Goal: Transaction & Acquisition: Register for event/course

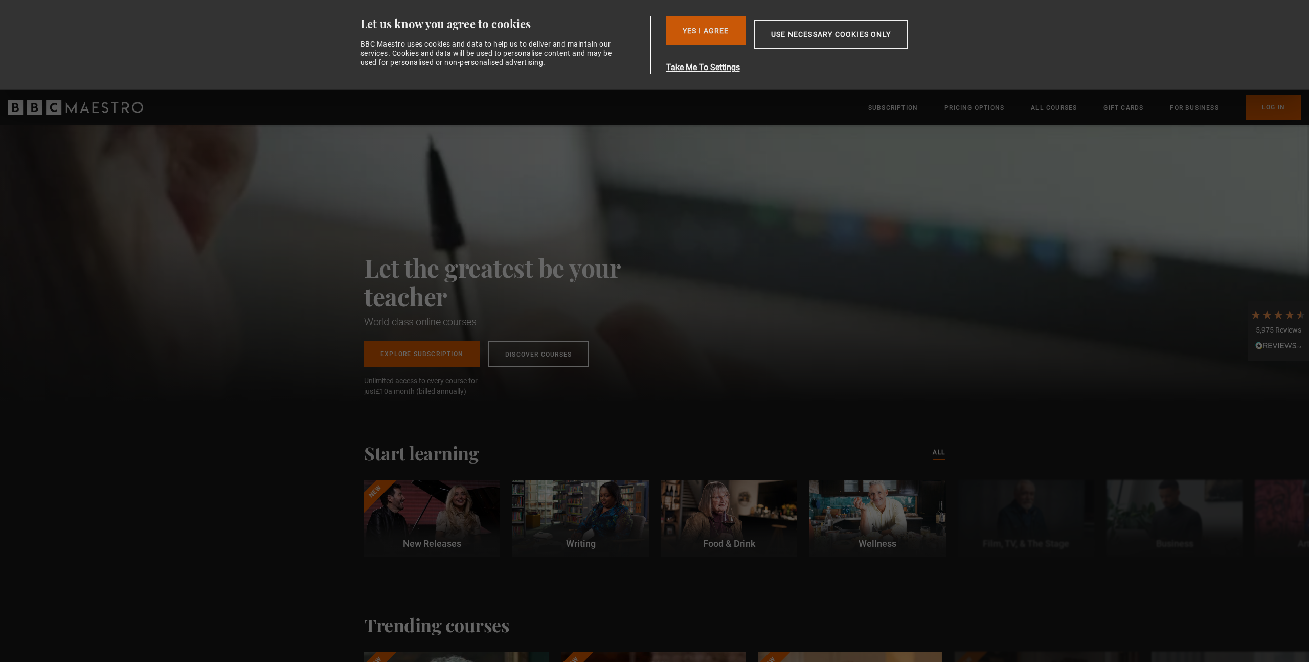
click at [715, 37] on button "Yes I Agree" at bounding box center [705, 30] width 79 height 29
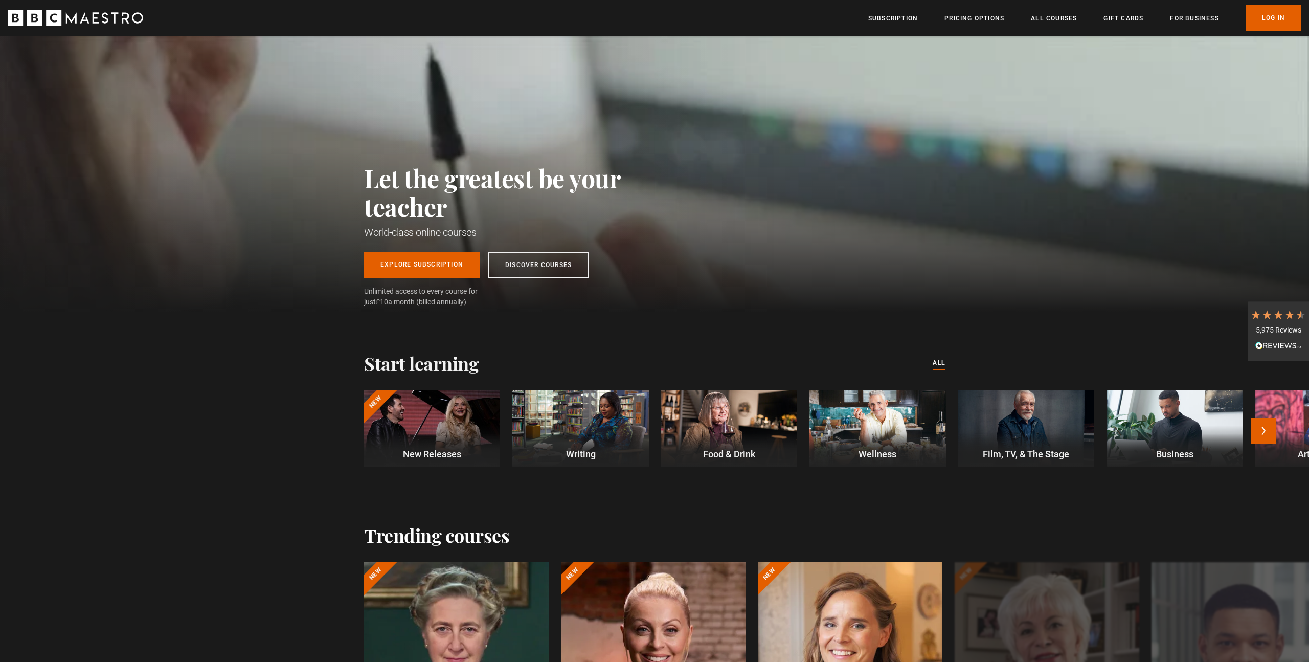
click at [730, 448] on p "Food & Drink" at bounding box center [729, 454] width 136 height 14
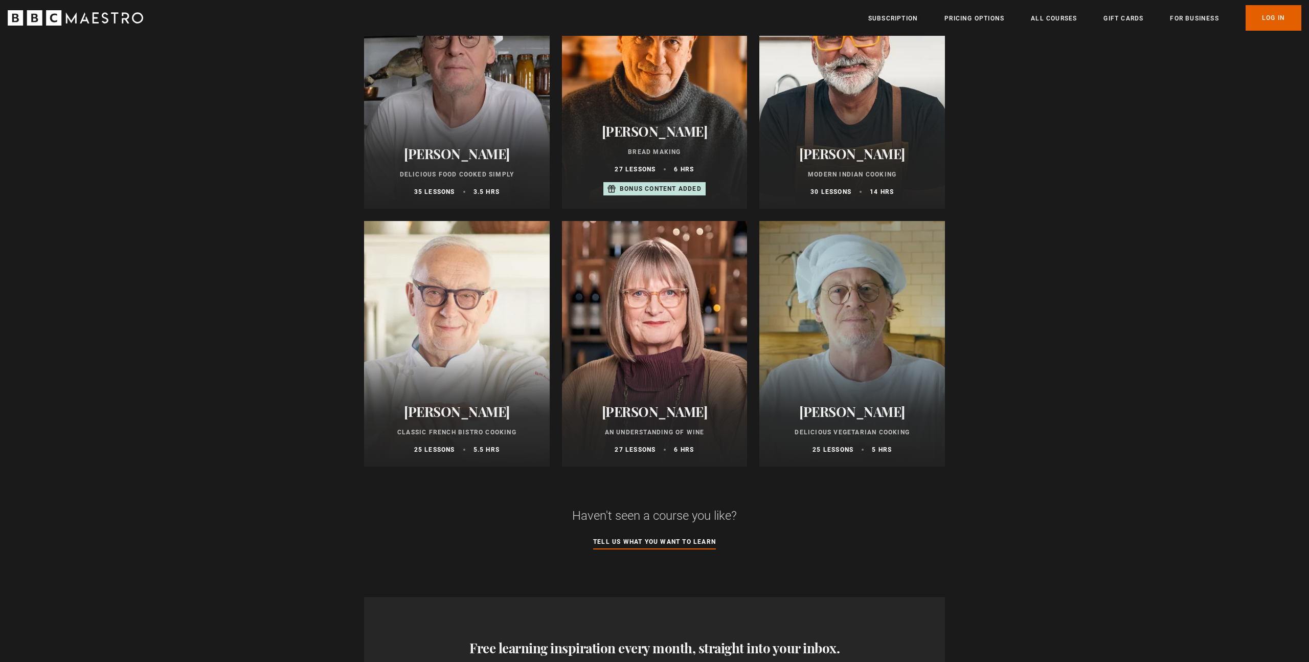
scroll to position [457, 0]
click at [667, 384] on div at bounding box center [655, 342] width 186 height 245
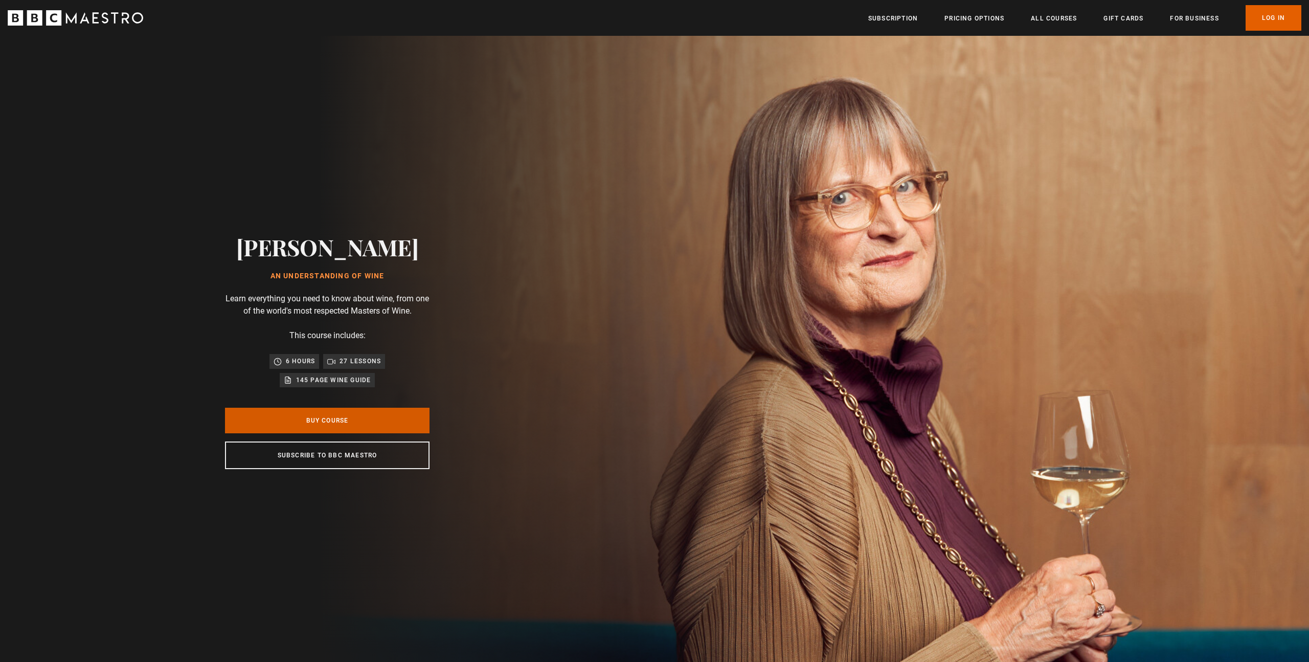
scroll to position [0, 402]
click at [399, 418] on link "Buy Course" at bounding box center [327, 420] width 205 height 26
